Goal: Check status: Check status

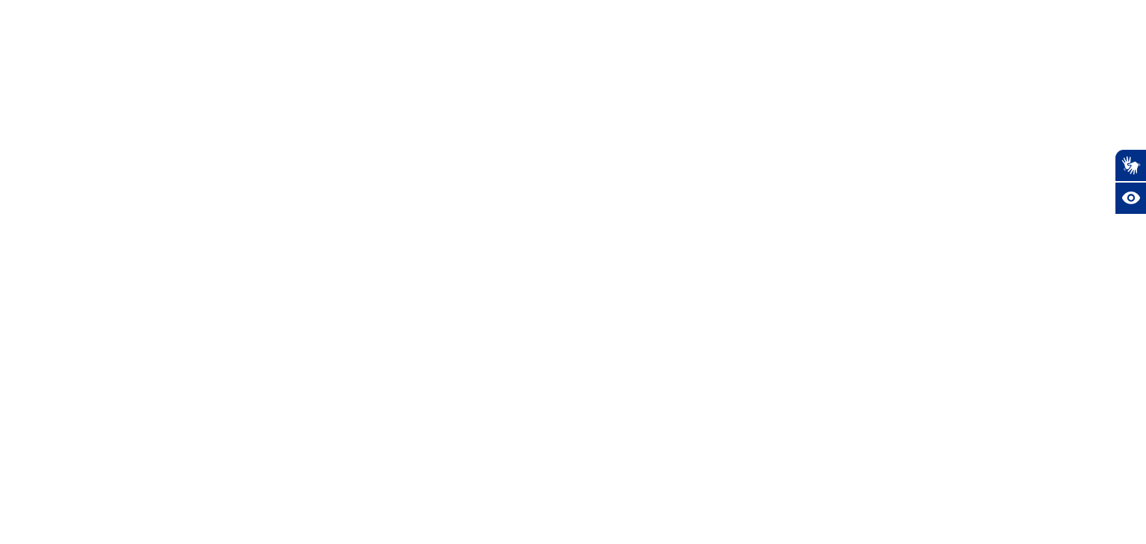
select select
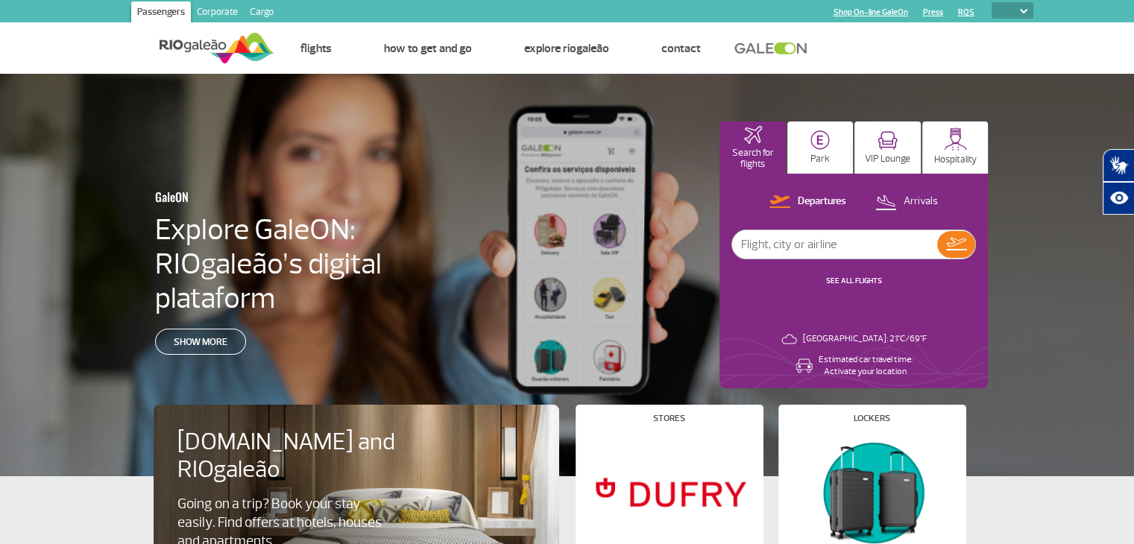
click at [853, 283] on link "SEE ALL FLIGHTS" at bounding box center [854, 281] width 56 height 10
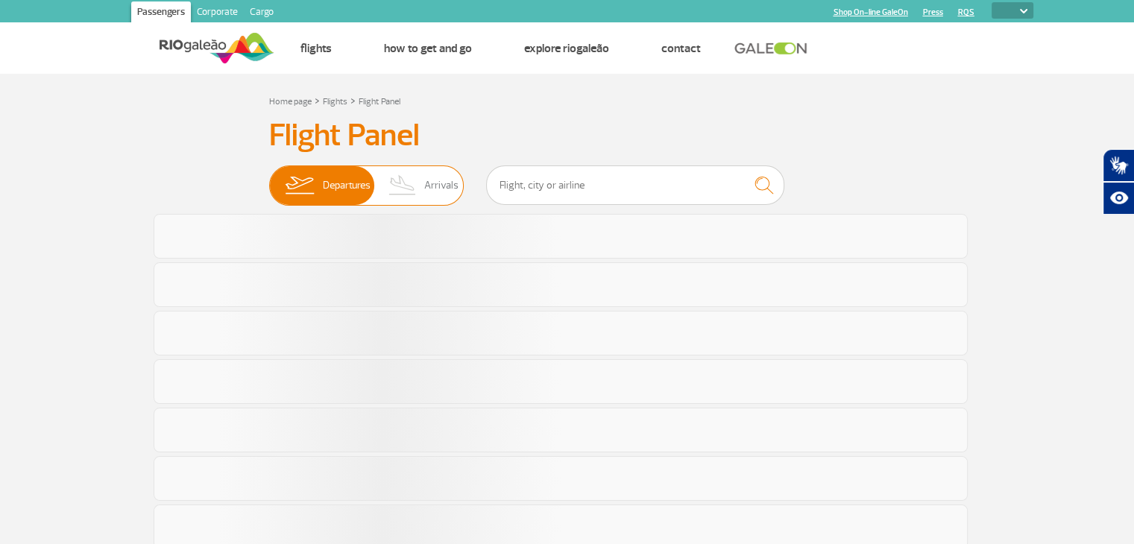
click at [386, 188] on img at bounding box center [403, 185] width 44 height 39
click at [269, 178] on input "Departures Arrivals" at bounding box center [269, 178] width 0 height 0
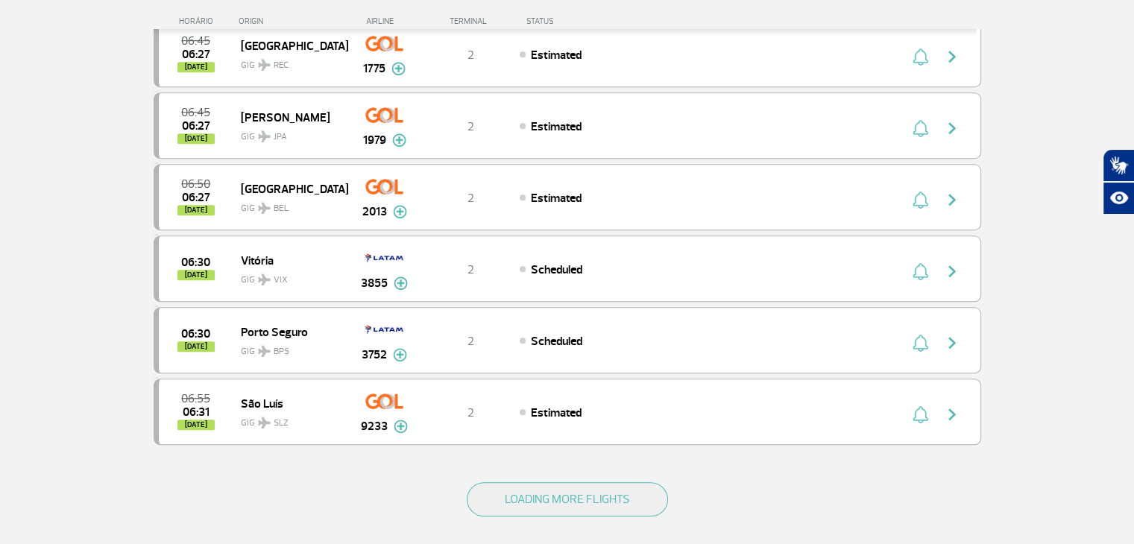
scroll to position [1298, 0]
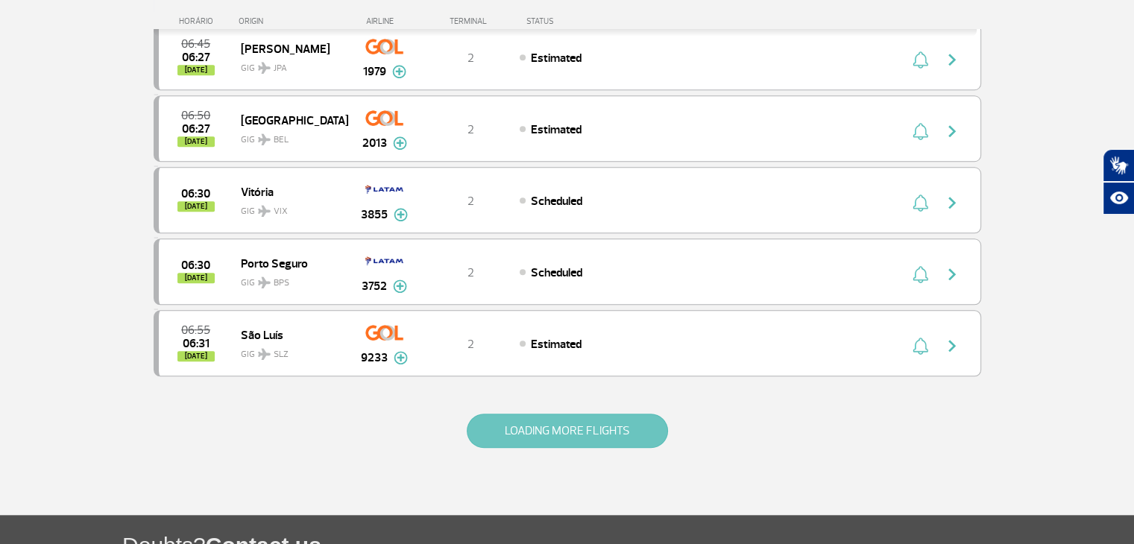
click at [605, 428] on button "LOADING MORE FLIGHTS" at bounding box center [567, 431] width 201 height 34
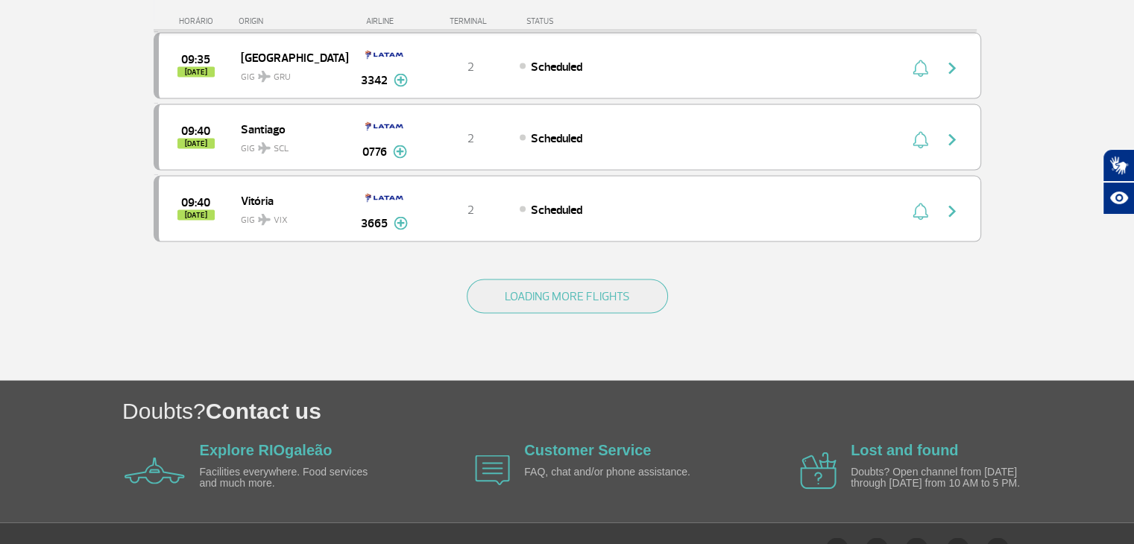
scroll to position [2874, 0]
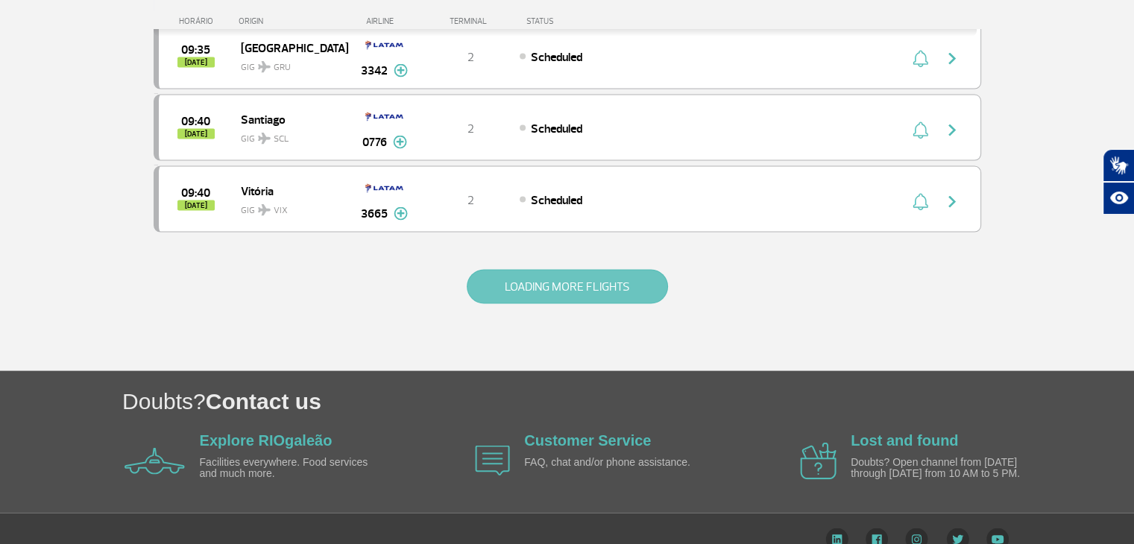
click at [548, 272] on button "LOADING MORE FLIGHTS" at bounding box center [567, 287] width 201 height 34
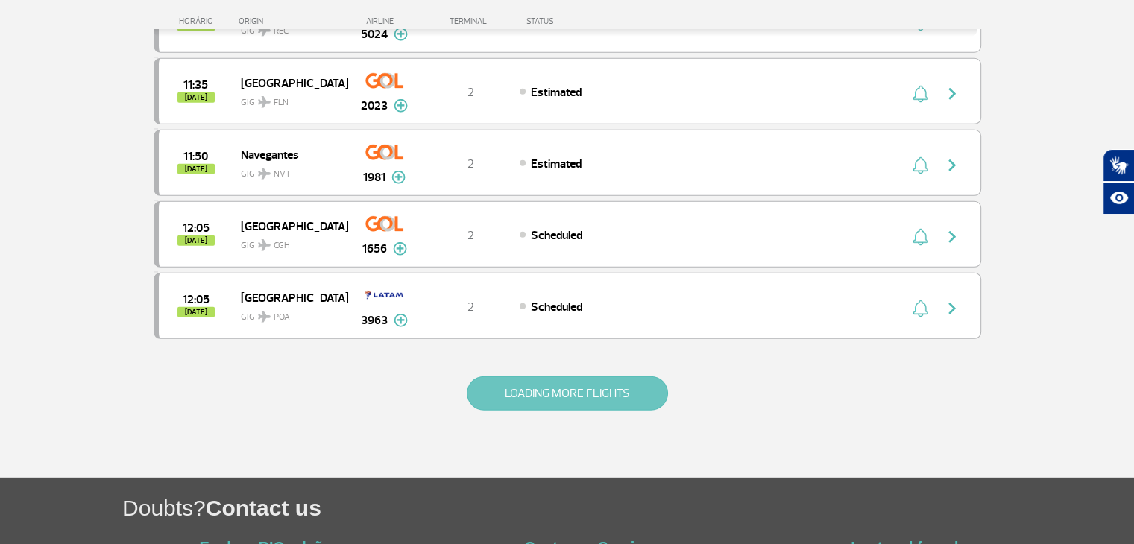
scroll to position [4198, 0]
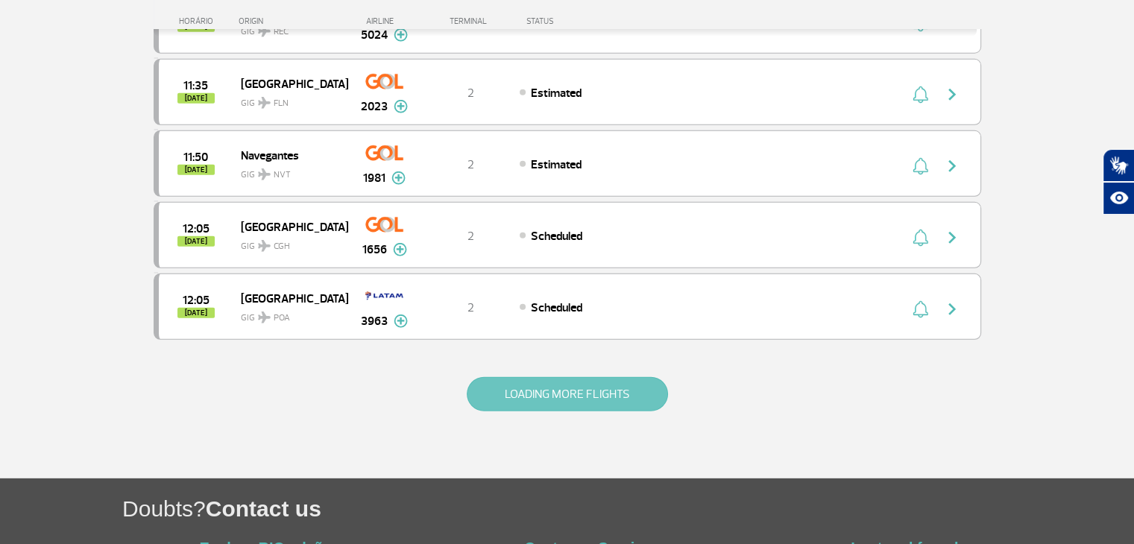
click at [561, 377] on button "LOADING MORE FLIGHTS" at bounding box center [567, 394] width 201 height 34
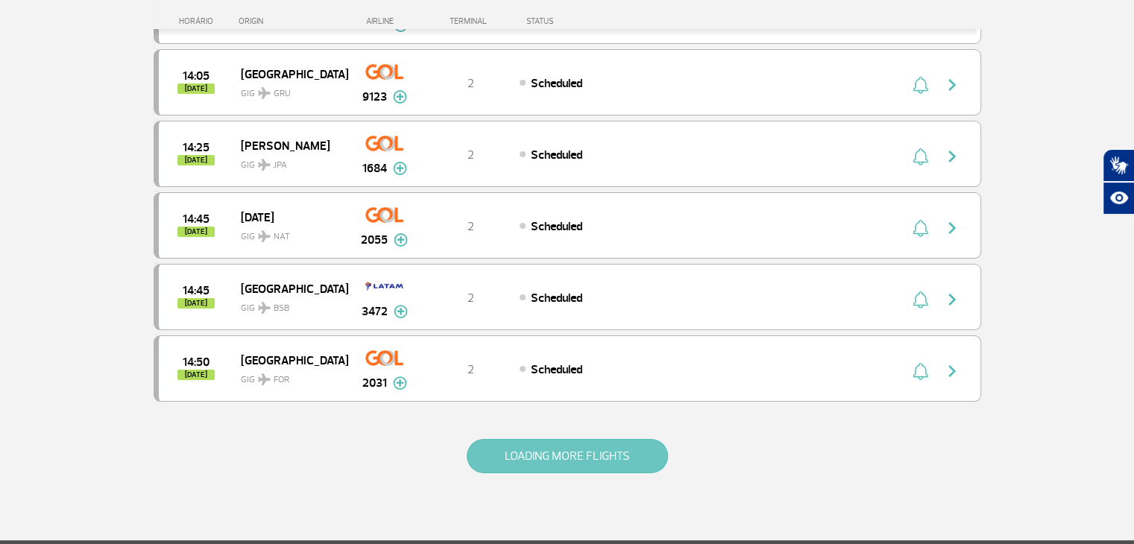
scroll to position [5714, 0]
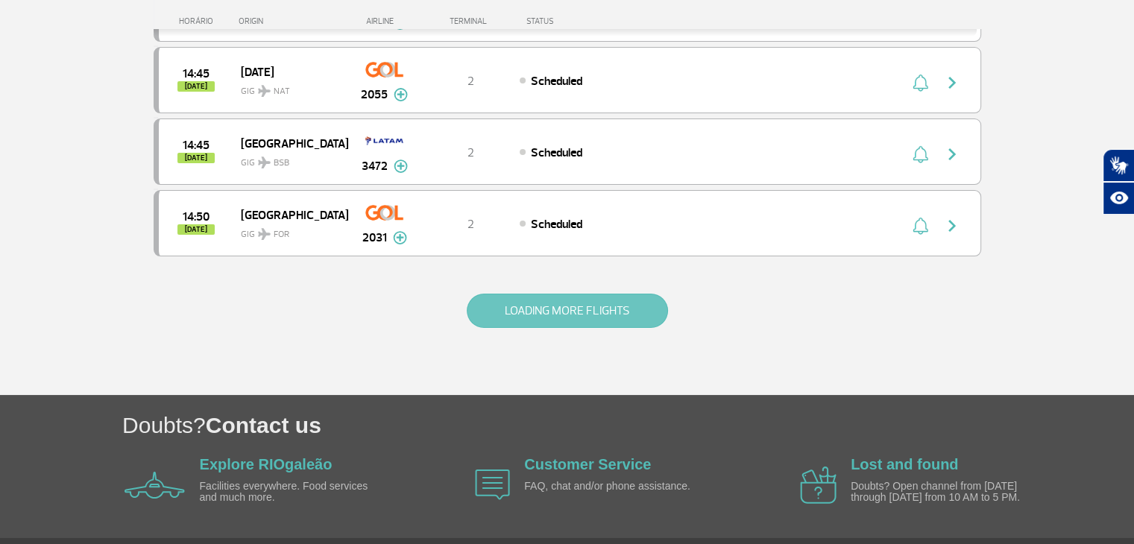
click at [551, 294] on button "LOADING MORE FLIGHTS" at bounding box center [567, 311] width 201 height 34
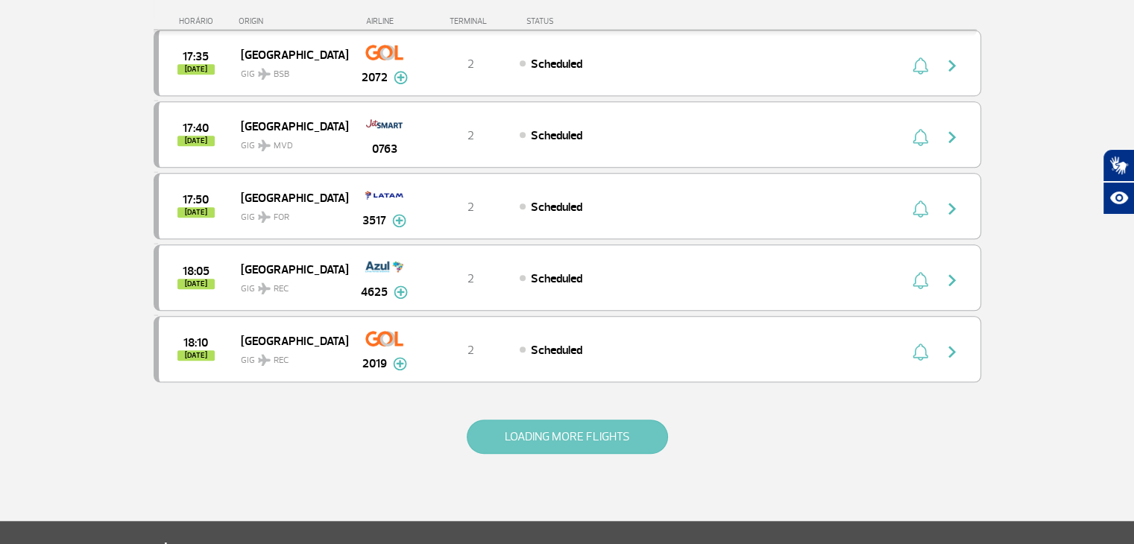
scroll to position [7019, 0]
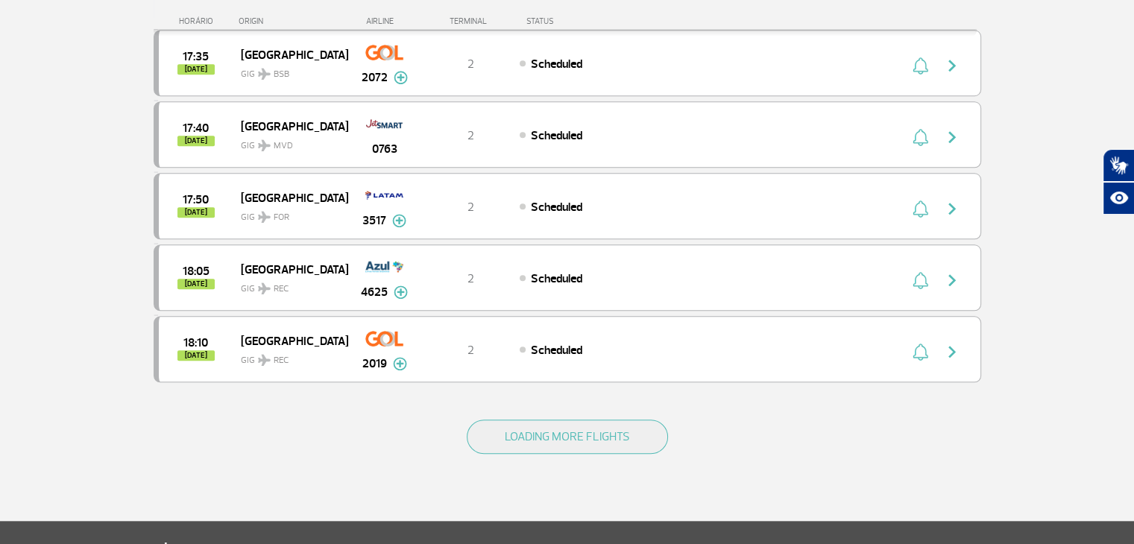
click at [576, 401] on div "LOADING MORE FLIGHTS" at bounding box center [568, 461] width 828 height 120
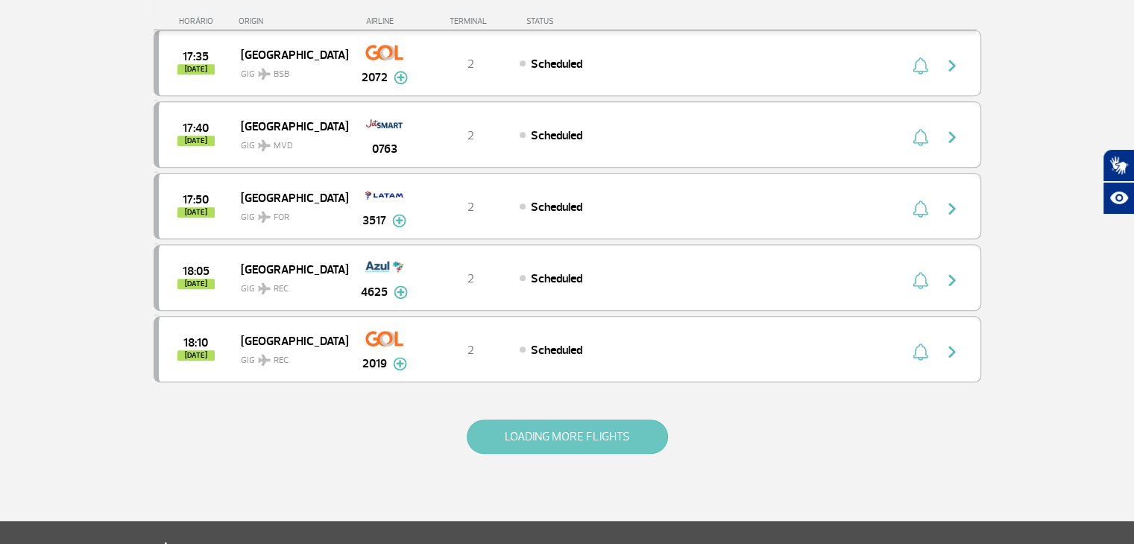
click at [579, 420] on button "LOADING MORE FLIGHTS" at bounding box center [567, 437] width 201 height 34
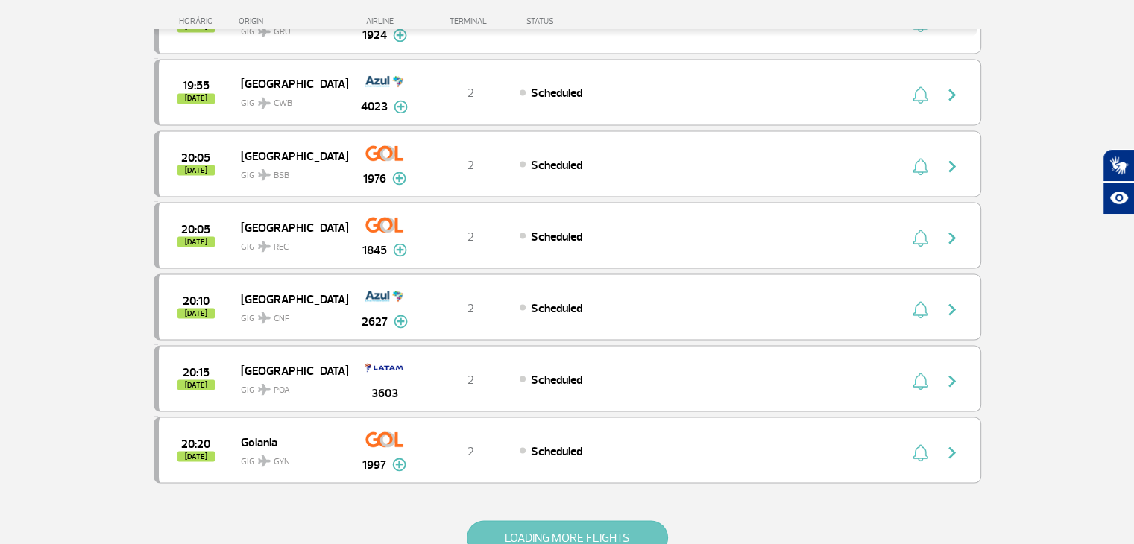
scroll to position [8493, 0]
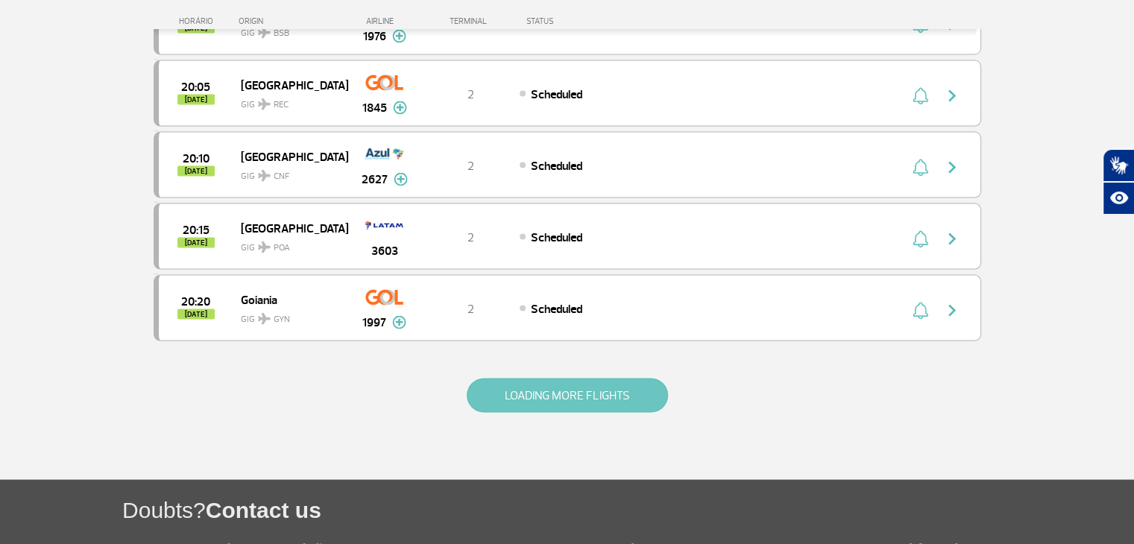
click at [573, 378] on button "LOADING MORE FLIGHTS" at bounding box center [567, 395] width 201 height 34
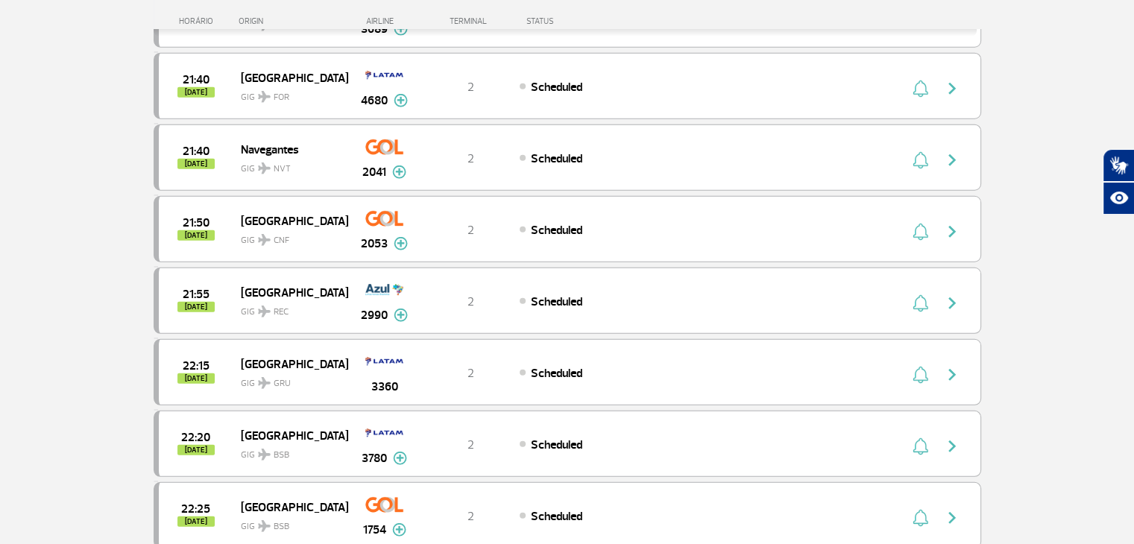
scroll to position [9842, 0]
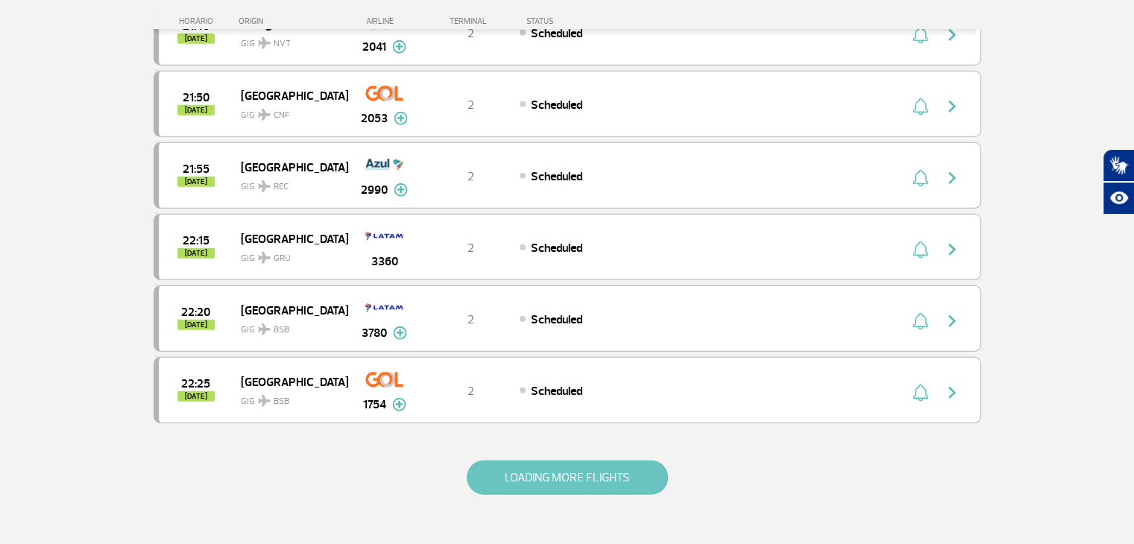
click at [586, 461] on button "LOADING MORE FLIGHTS" at bounding box center [567, 478] width 201 height 34
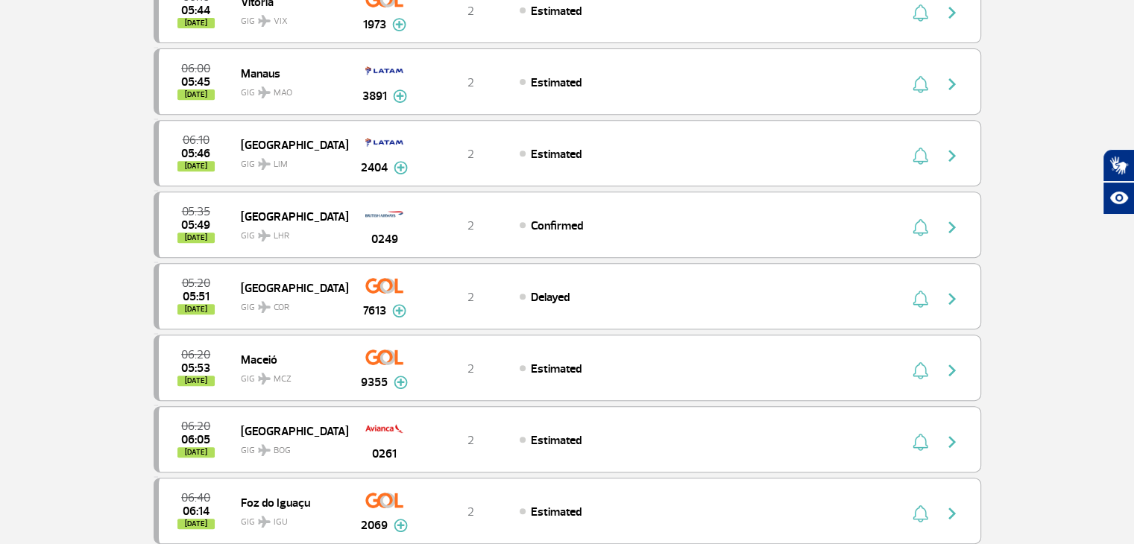
scroll to position [0, 0]
